Goal: Task Accomplishment & Management: Manage account settings

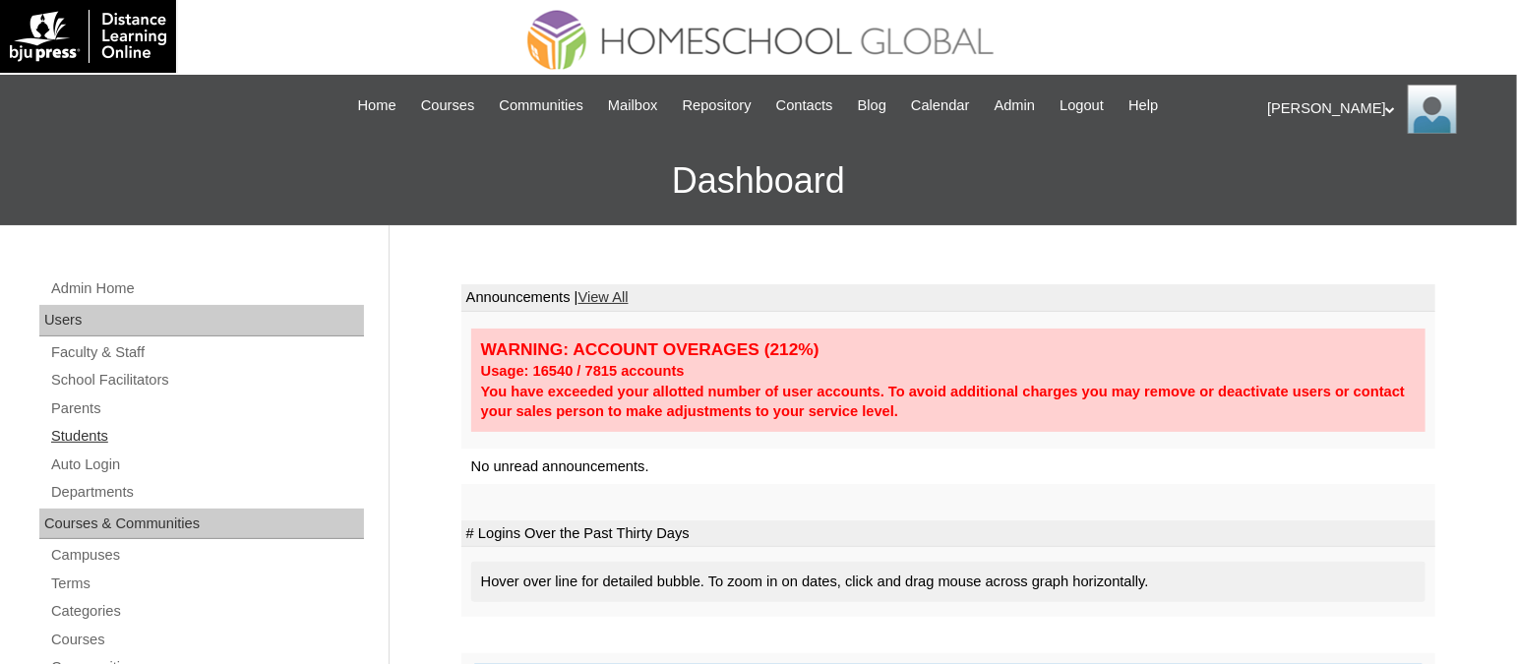
click at [83, 443] on link "Students" at bounding box center [206, 436] width 315 height 25
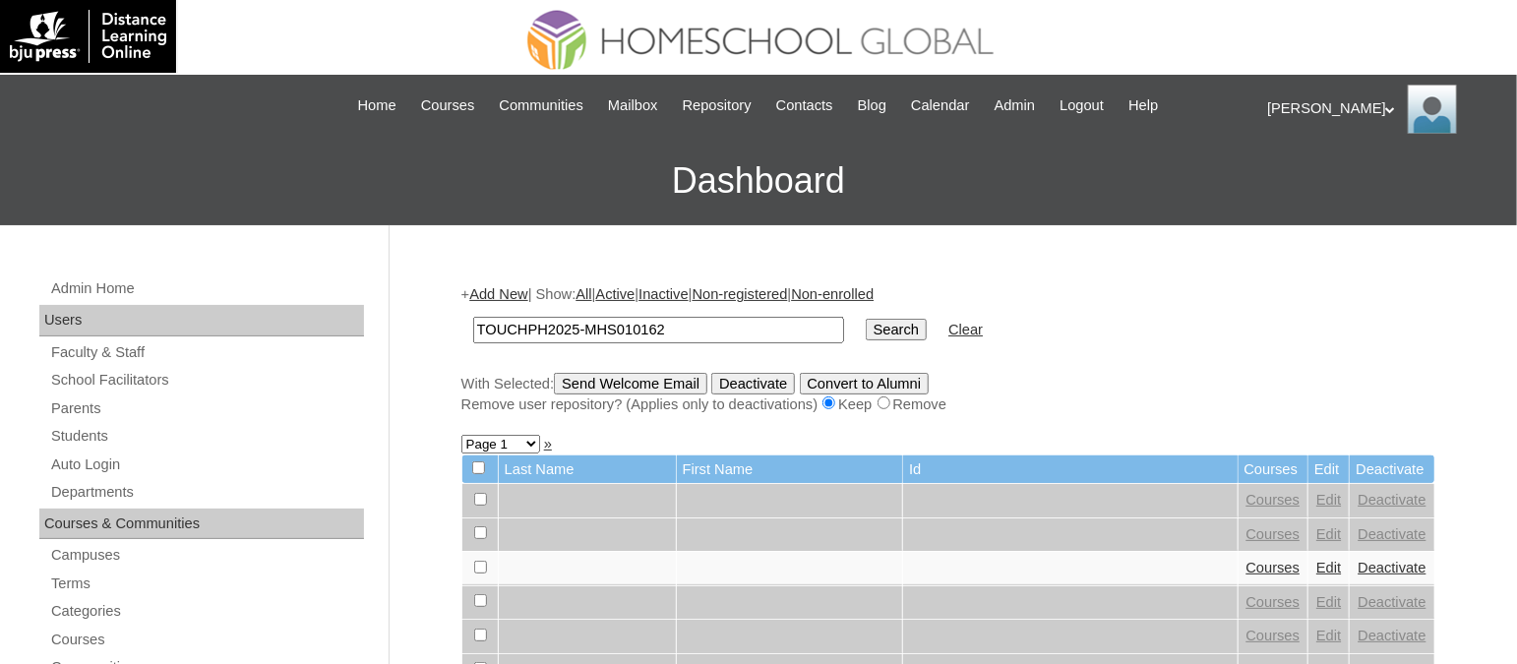
type input "TOUCHPH2025-MHS010162"
click at [866, 319] on input "Search" at bounding box center [896, 330] width 61 height 22
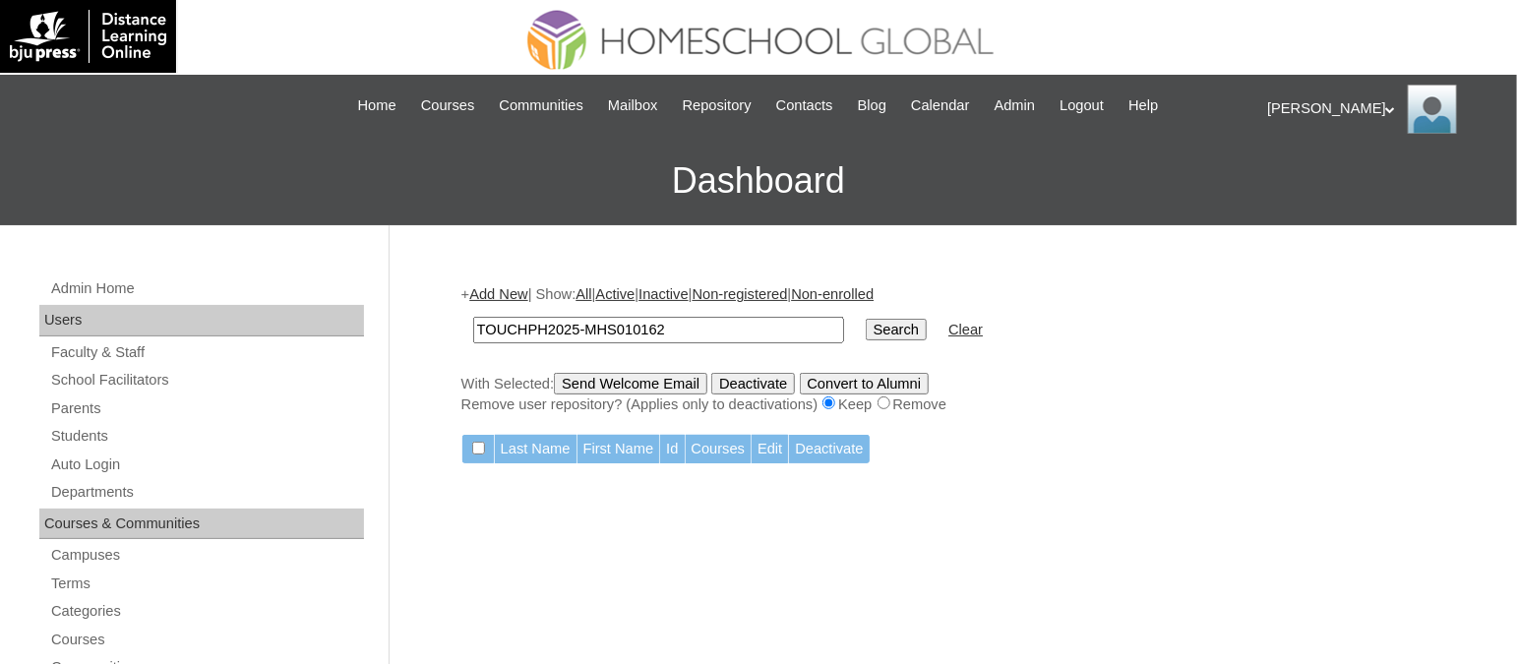
click at [685, 325] on input "TOUCHPH2025-MHS010162" at bounding box center [658, 330] width 371 height 27
paste input "3"
type input "TOUCHPH2025-MHS010163"
click at [866, 319] on input "Search" at bounding box center [896, 330] width 61 height 22
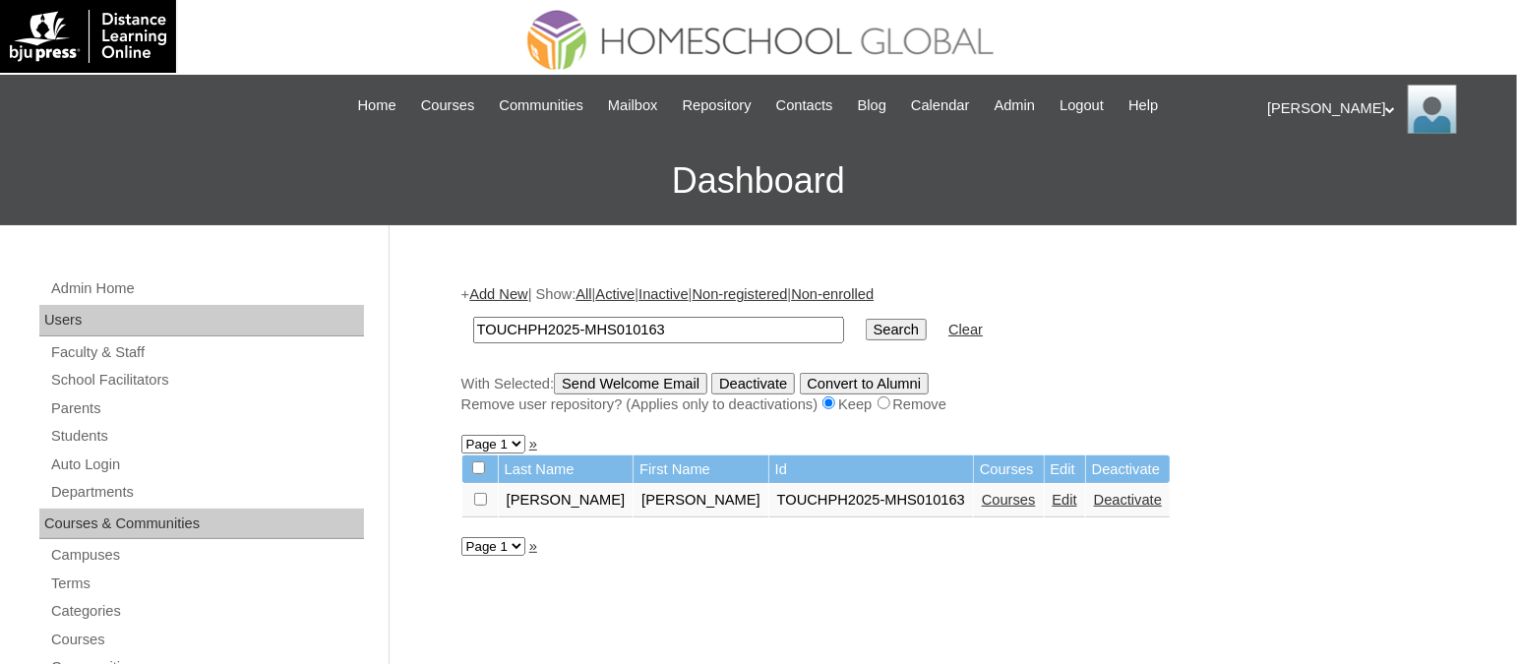
click at [982, 492] on link "Courses" at bounding box center [1009, 500] width 54 height 16
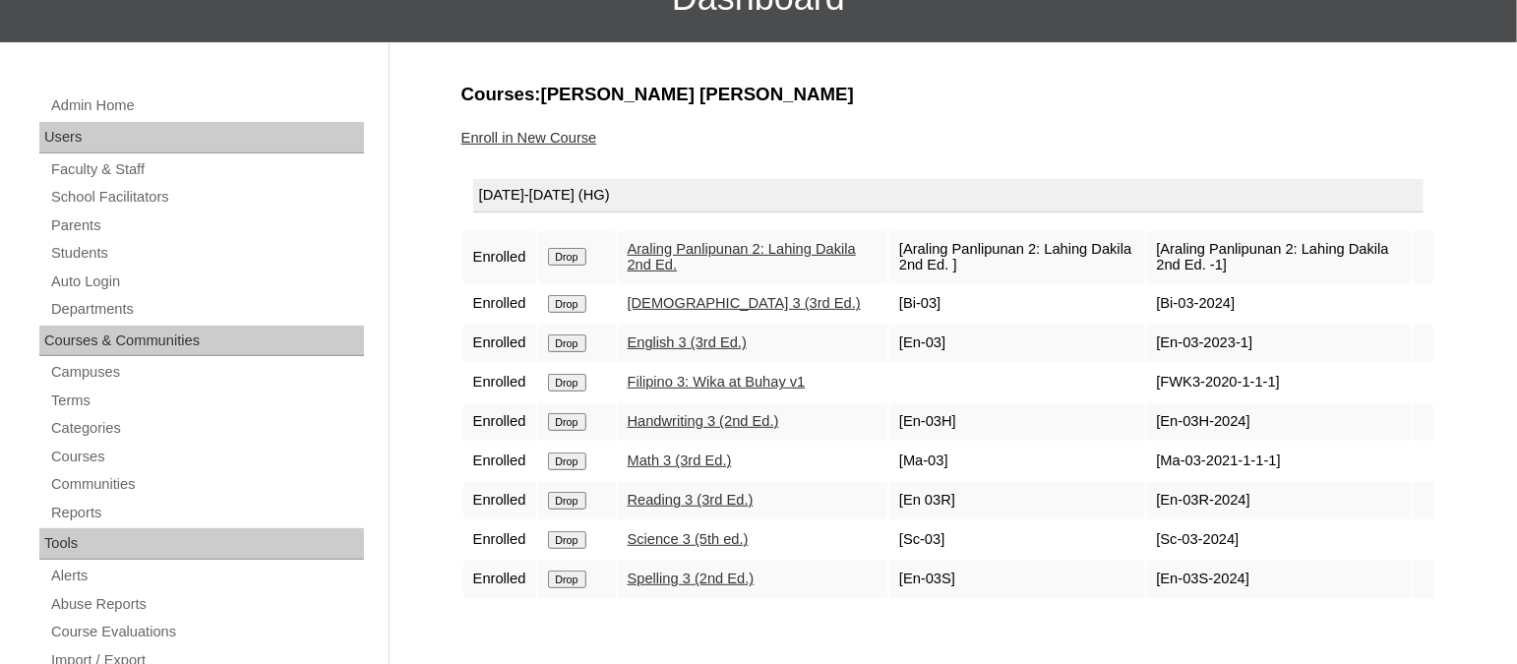
scroll to position [187, 0]
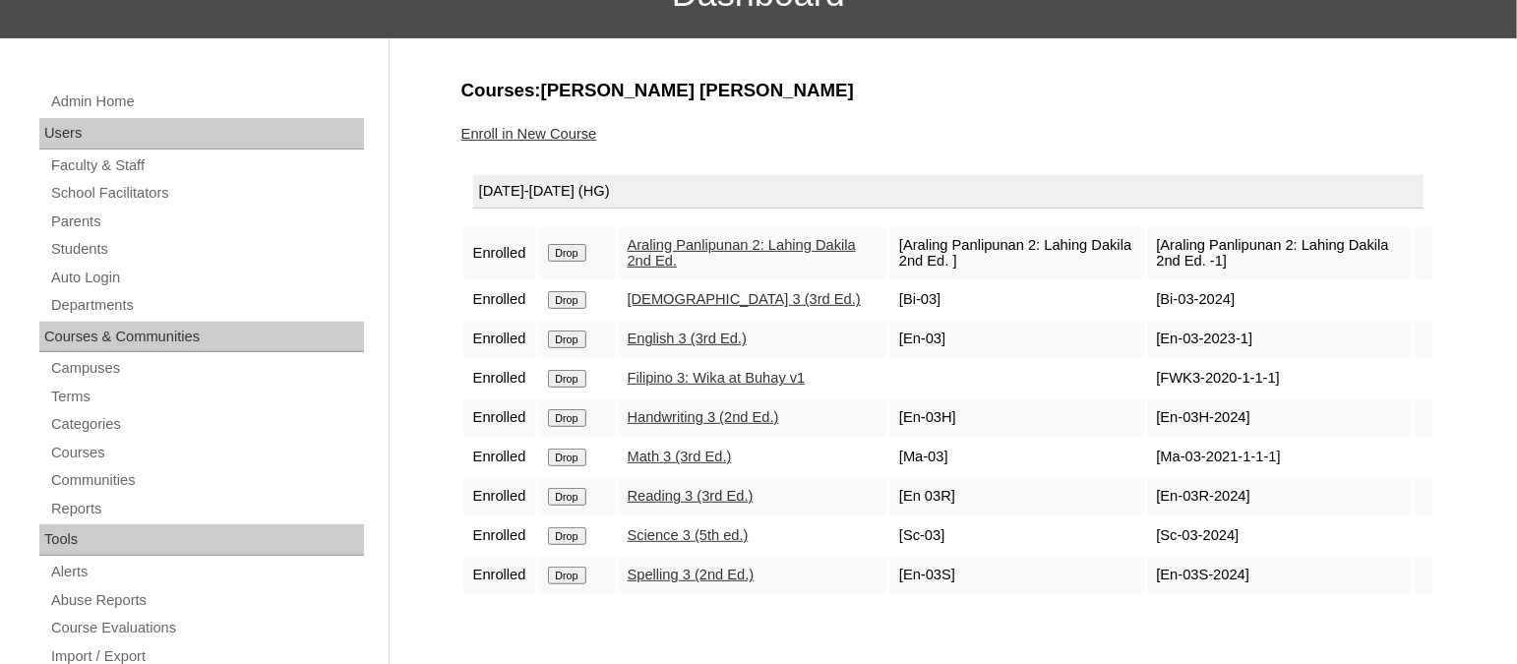
click at [581, 244] on form "Drop" at bounding box center [577, 252] width 58 height 16
click at [581, 248] on input "Drop" at bounding box center [567, 253] width 38 height 18
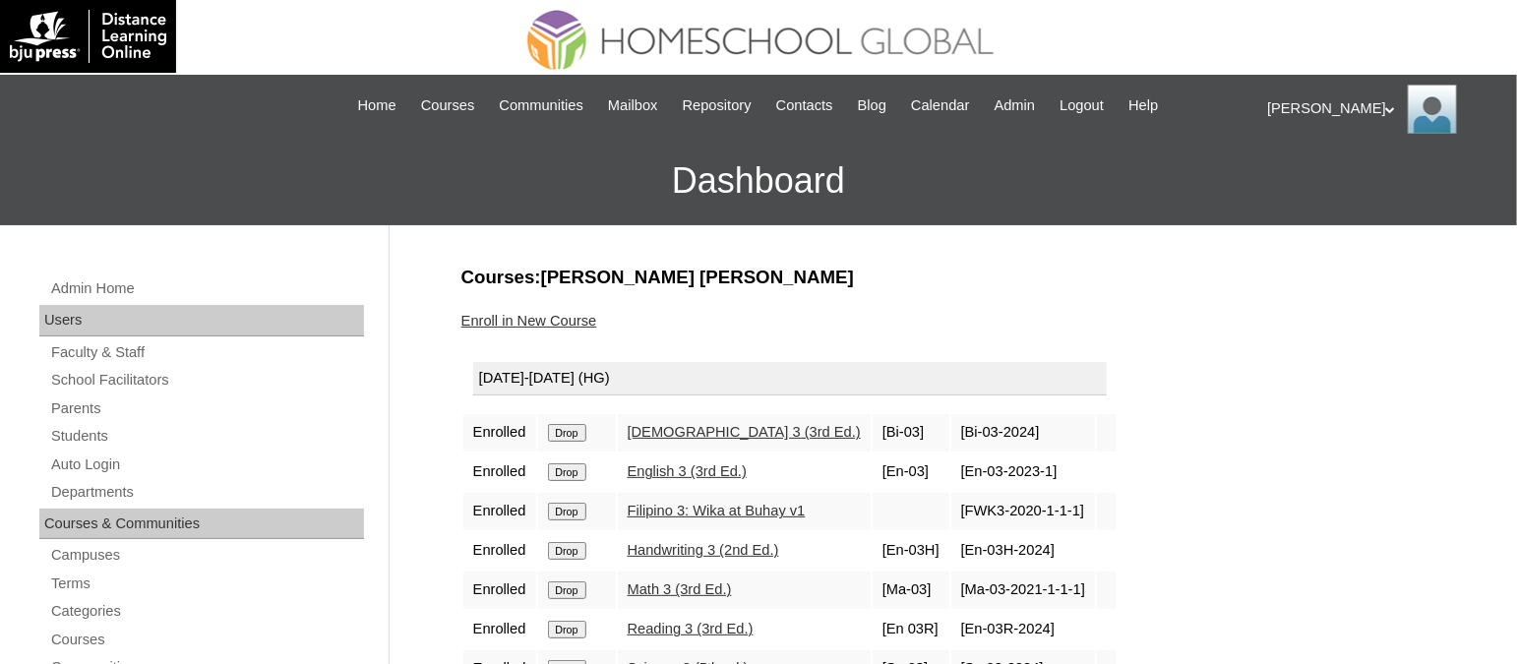
click at [552, 313] on link "Enroll in New Course" at bounding box center [529, 321] width 136 height 16
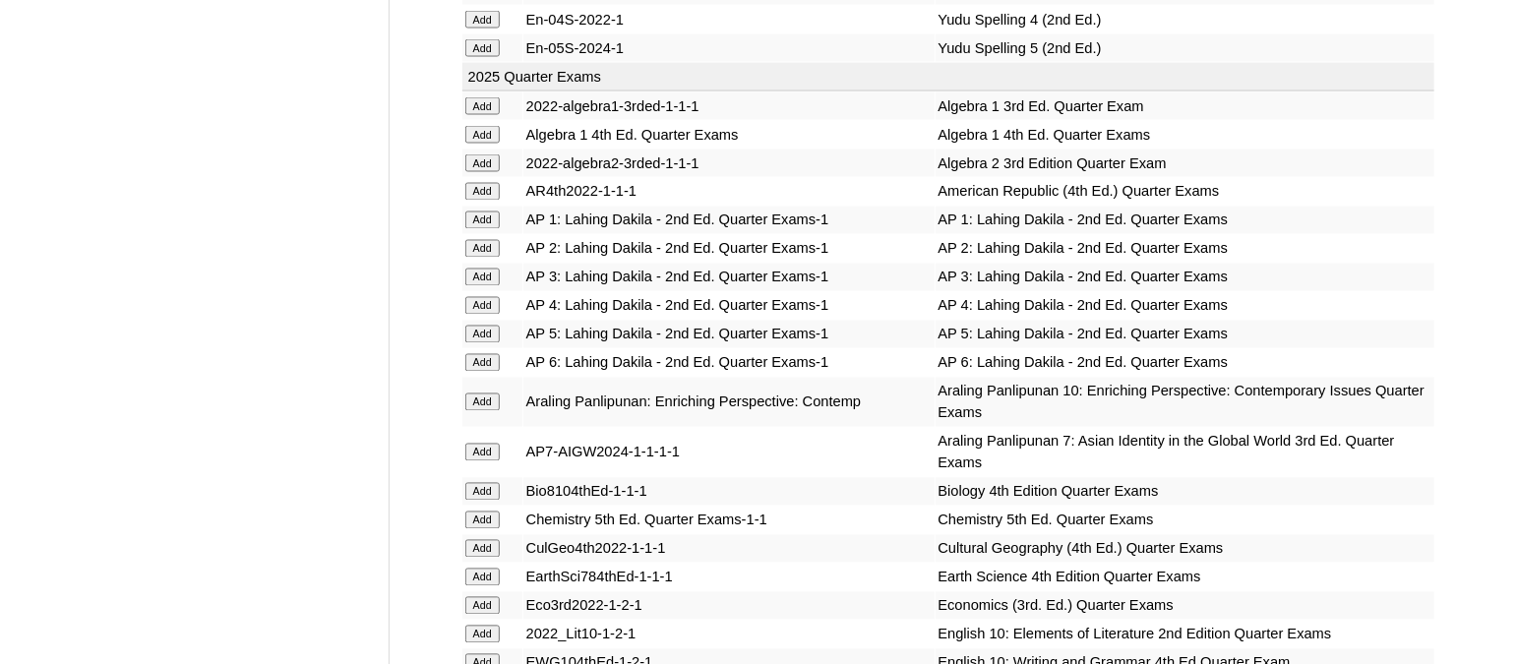
scroll to position [4317, 0]
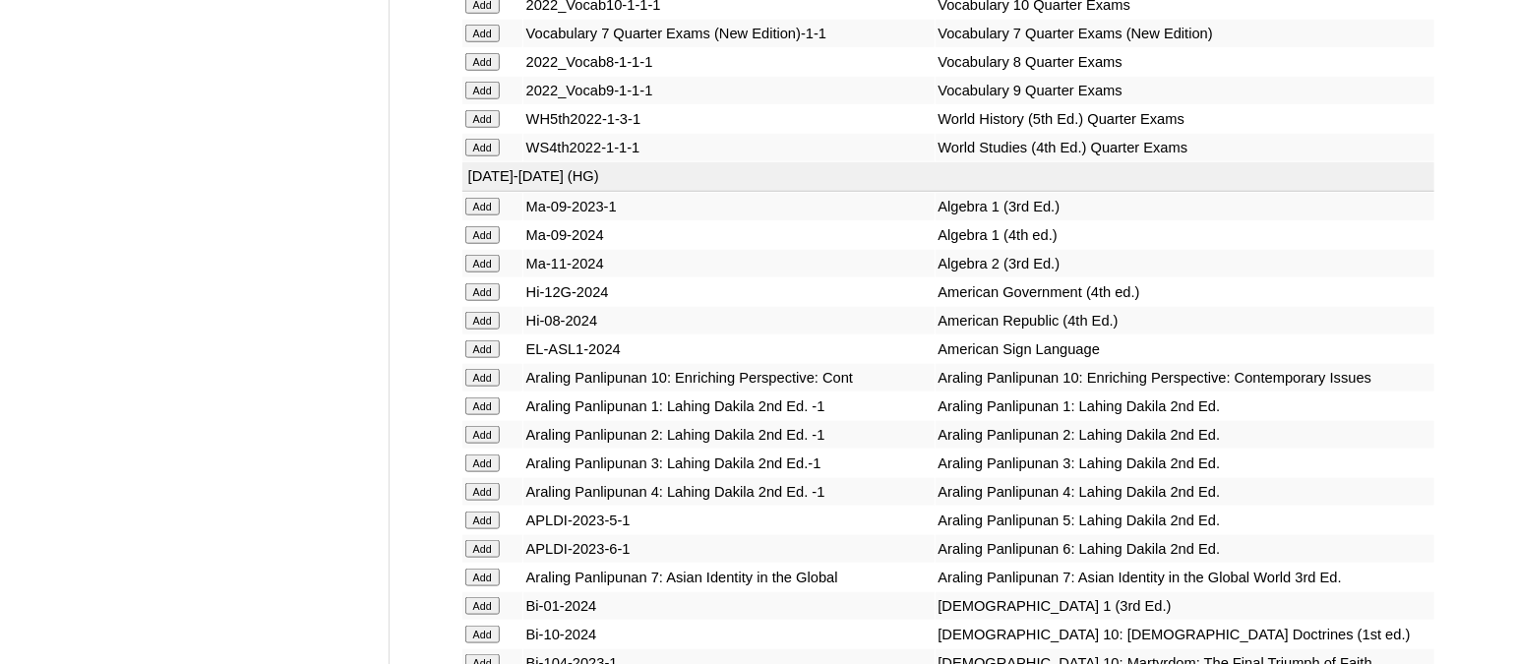
click at [489, 454] on input "Add" at bounding box center [482, 463] width 34 height 18
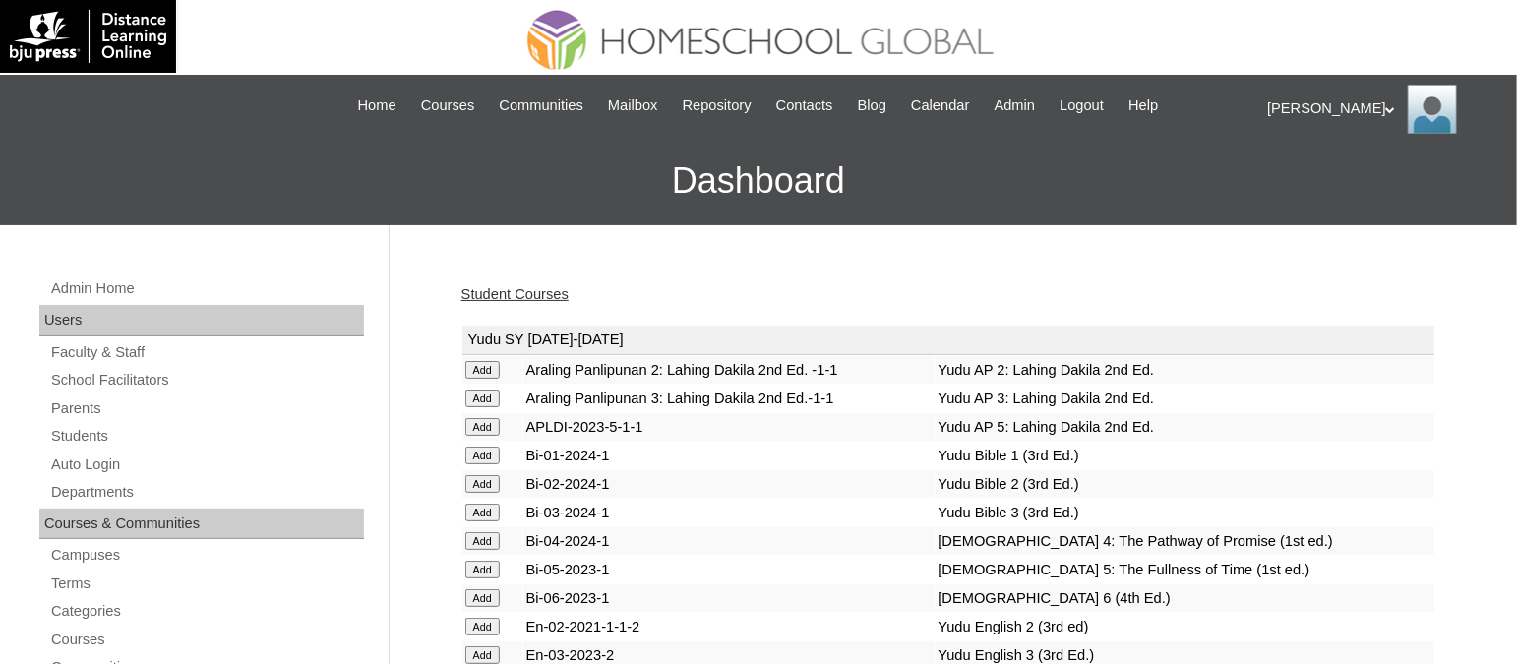
click at [538, 297] on link "Student Courses" at bounding box center [514, 294] width 107 height 16
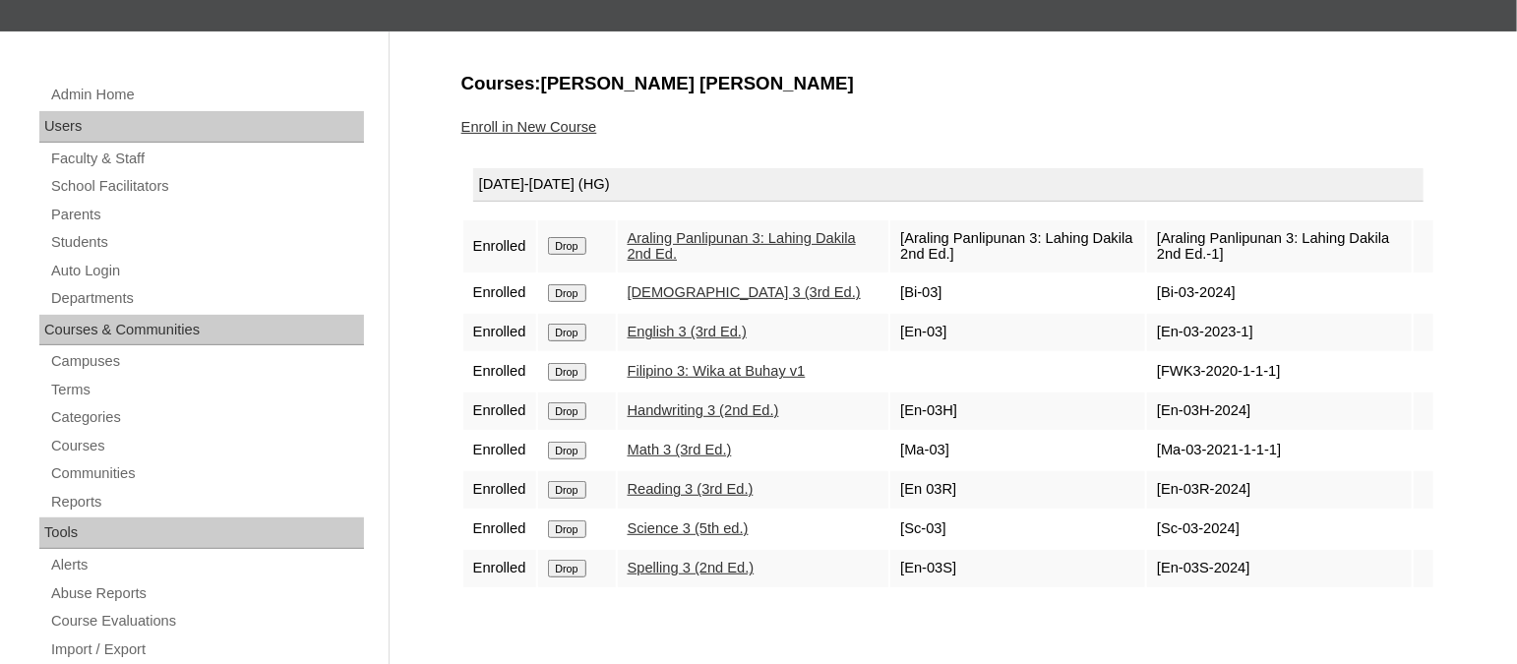
scroll to position [197, 0]
